Goal: Task Accomplishment & Management: Manage account settings

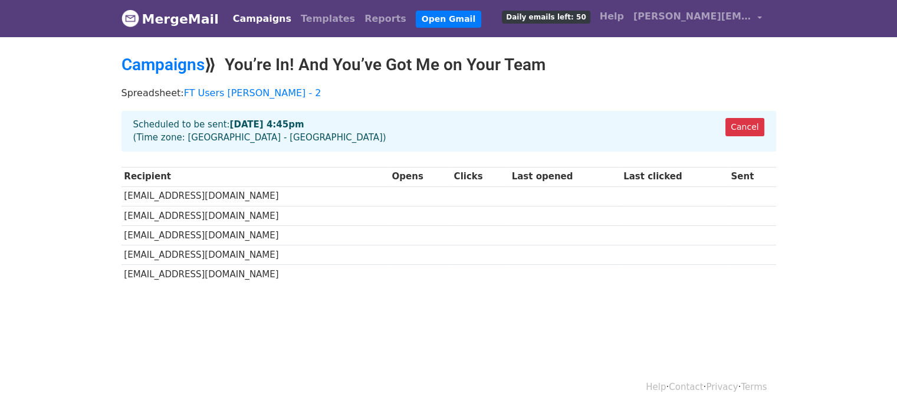
click at [170, 20] on link "MergeMail" at bounding box center [169, 18] width 97 height 25
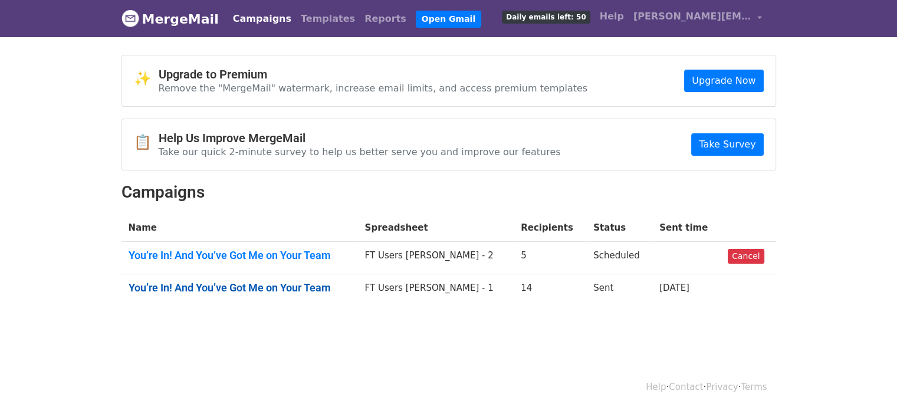
click at [282, 291] on link "You’re In! And You’ve Got Me on Your Team" at bounding box center [240, 287] width 222 height 13
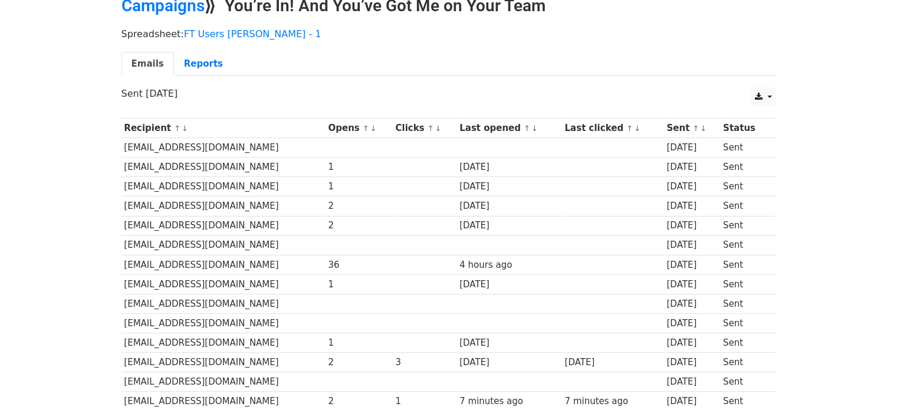
scroll to position [118, 0]
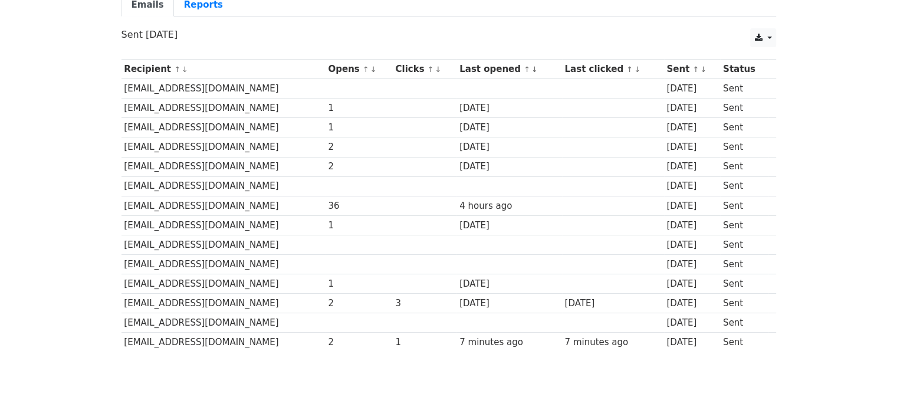
click at [164, 340] on td "llordaidoo@gmail.com" at bounding box center [223, 342] width 204 height 19
copy tr "llordaidoo@gmail.com"
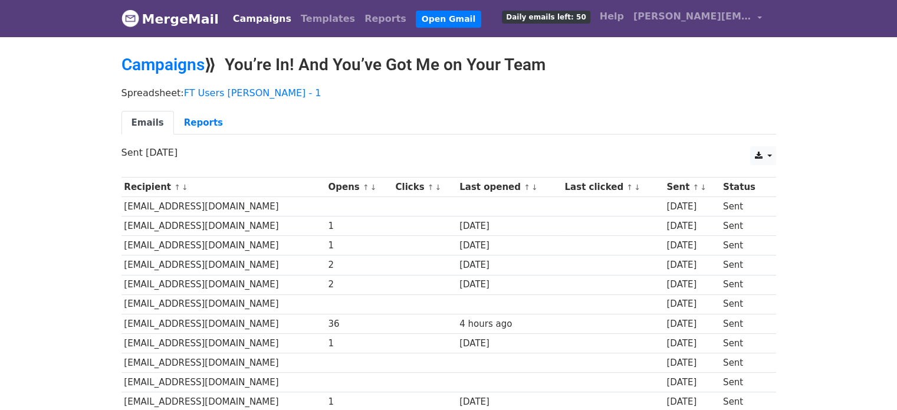
click at [159, 22] on link "MergeMail" at bounding box center [169, 18] width 97 height 25
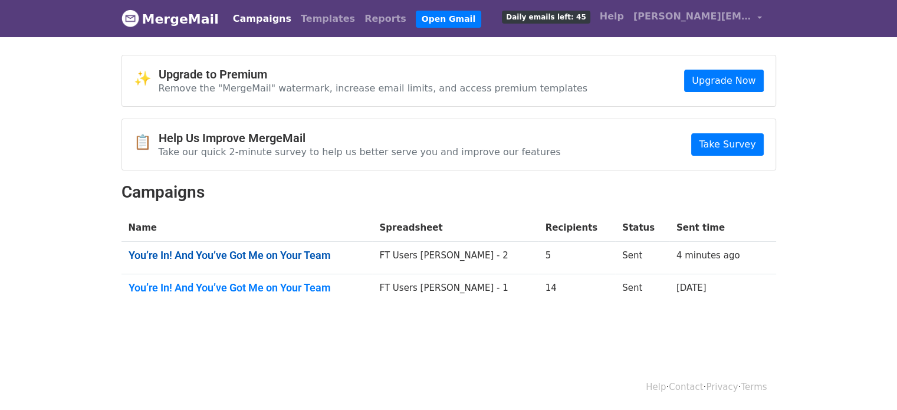
drag, startPoint x: 0, startPoint y: 0, endPoint x: 231, endPoint y: 248, distance: 338.8
click at [231, 249] on link "You’re In! And You’ve Got Me on Your Team" at bounding box center [247, 255] width 237 height 13
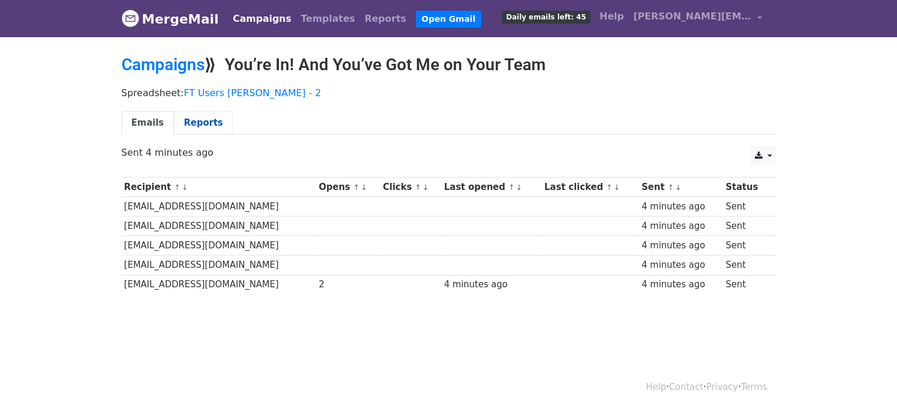
click at [185, 119] on link "Reports" at bounding box center [203, 123] width 59 height 24
